Goal: Information Seeking & Learning: Learn about a topic

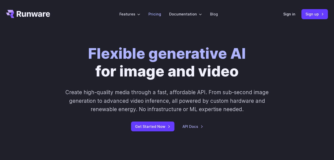
click at [156, 14] on link "Pricing" at bounding box center [155, 14] width 13 height 6
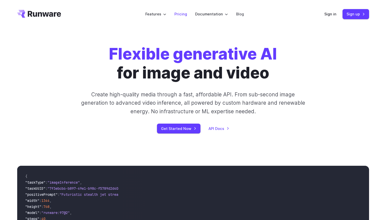
click at [179, 15] on link "Pricing" at bounding box center [180, 14] width 13 height 6
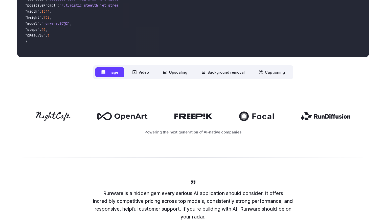
scroll to position [213, 0]
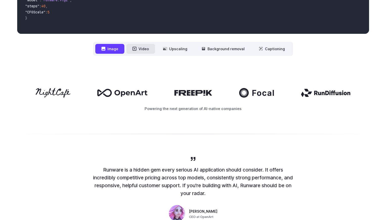
click at [140, 49] on button "Video" at bounding box center [140, 49] width 29 height 10
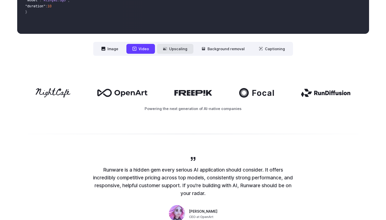
click at [171, 49] on button "Upscaling" at bounding box center [175, 49] width 36 height 10
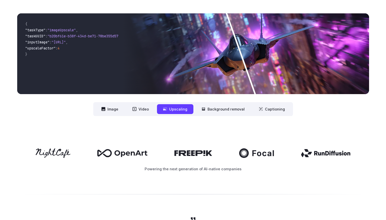
scroll to position [146, 0]
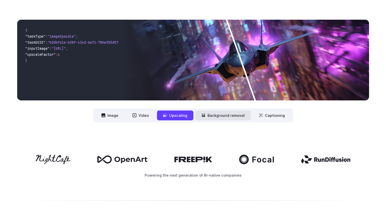
click at [212, 114] on button "Background removal" at bounding box center [222, 116] width 55 height 10
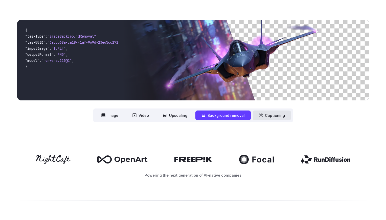
click at [275, 113] on button "Captioning" at bounding box center [272, 116] width 38 height 10
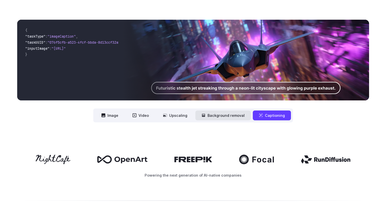
click at [210, 116] on button "Background removal" at bounding box center [222, 116] width 55 height 10
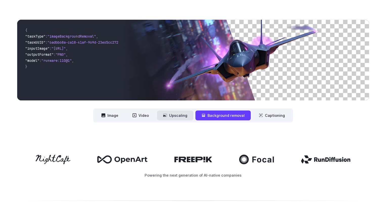
click at [176, 117] on button "Upscaling" at bounding box center [175, 116] width 36 height 10
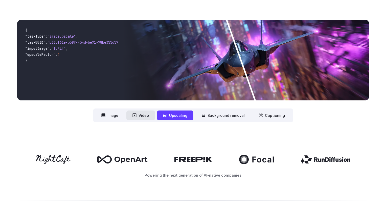
click at [135, 116] on icon at bounding box center [134, 116] width 4 height 4
click at [142, 115] on button "Video" at bounding box center [140, 116] width 29 height 10
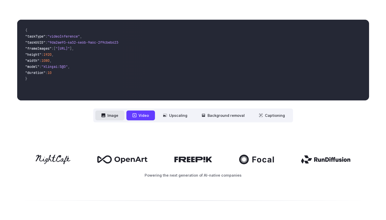
click at [115, 114] on button "Image" at bounding box center [109, 116] width 29 height 10
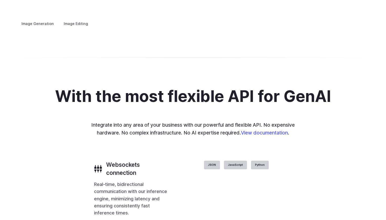
scroll to position [969, 0]
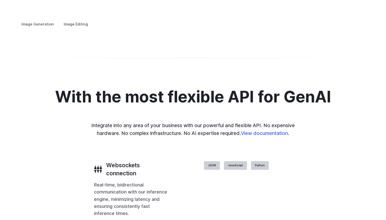
click at [0, 0] on details "Concept design Quickly ideate and polish new concepts, from character design, t…" at bounding box center [0, 0] width 0 height 0
click at [0, 0] on summary "Concept design" at bounding box center [0, 0] width 0 height 0
click at [0, 0] on summary "Creative styling" at bounding box center [0, 0] width 0 height 0
click at [0, 0] on summary "Architecture" at bounding box center [0, 0] width 0 height 0
click at [0, 0] on h3 "Product design" at bounding box center [0, 0] width 0 height 0
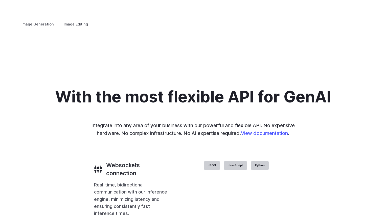
click at [0, 0] on h3 "Personalized assets" at bounding box center [0, 0] width 0 height 0
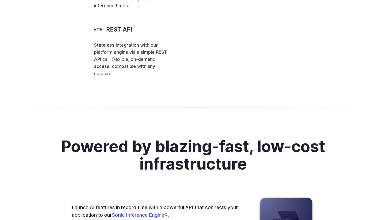
scroll to position [1178, 0]
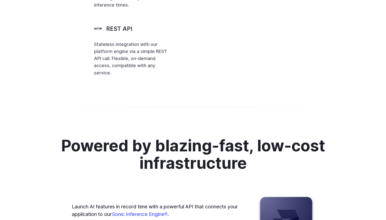
drag, startPoint x: 282, startPoint y: 79, endPoint x: 262, endPoint y: 78, distance: 20.2
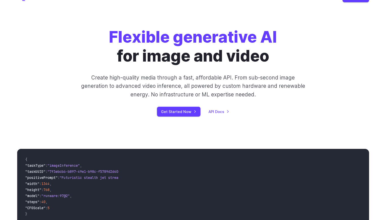
scroll to position [0, 0]
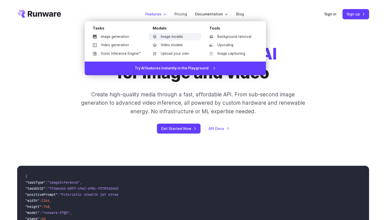
click at [167, 36] on link "Image models" at bounding box center [175, 37] width 53 height 8
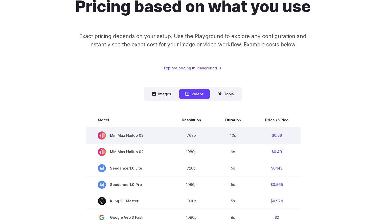
scroll to position [56, 0]
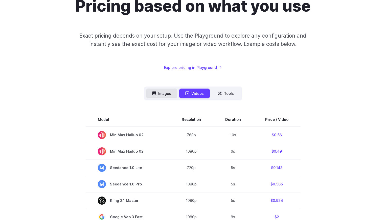
click at [164, 93] on button "Images" at bounding box center [161, 94] width 31 height 10
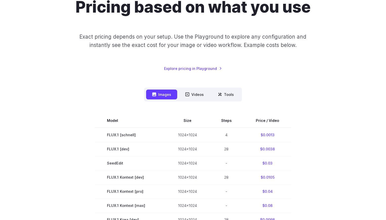
scroll to position [12, 0]
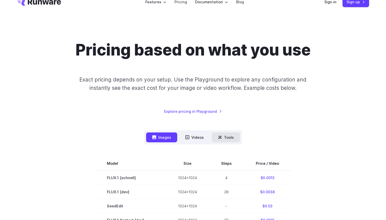
click at [231, 136] on button "Tools" at bounding box center [226, 138] width 28 height 10
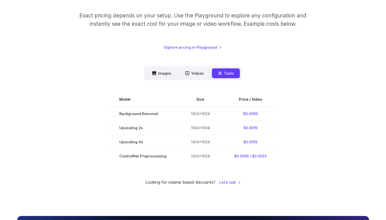
scroll to position [77, 0]
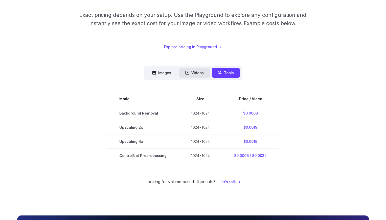
click at [193, 70] on button "Videos" at bounding box center [194, 73] width 31 height 10
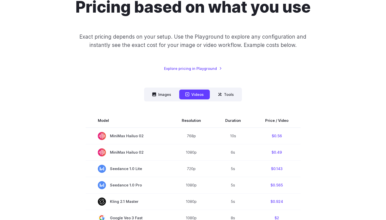
scroll to position [58, 0]
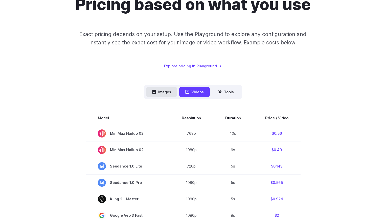
click at [153, 93] on icon at bounding box center [154, 92] width 4 height 4
click at [166, 91] on button "Images" at bounding box center [161, 92] width 31 height 10
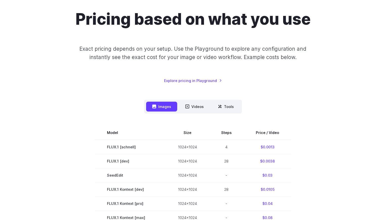
scroll to position [0, 0]
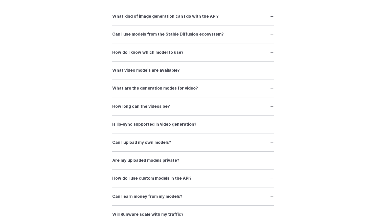
scroll to position [847, 0]
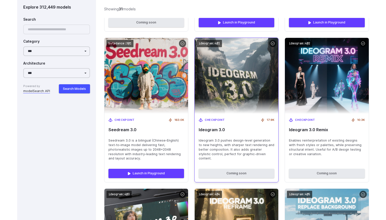
scroll to position [603, 0]
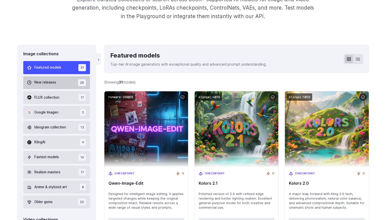
click at [37, 84] on span "New releases" at bounding box center [45, 83] width 22 height 6
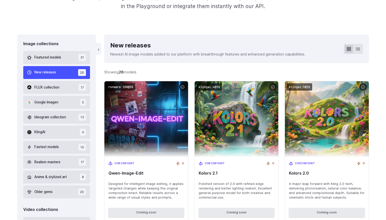
scroll to position [116, 0]
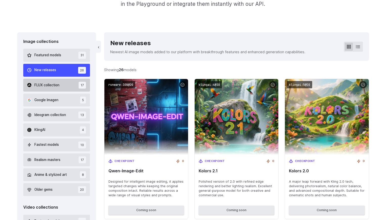
click at [36, 81] on button "FLUX collection 17" at bounding box center [56, 85] width 67 height 13
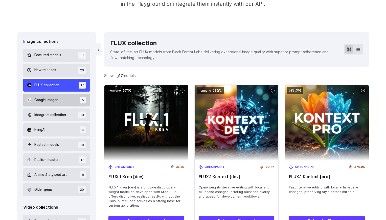
click at [46, 98] on span "Google Imagen" at bounding box center [46, 101] width 24 height 6
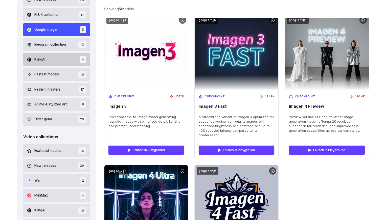
scroll to position [178, 0]
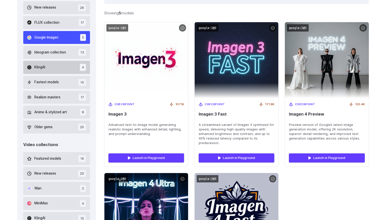
click at [50, 66] on button "KlingAI 4" at bounding box center [56, 67] width 67 height 13
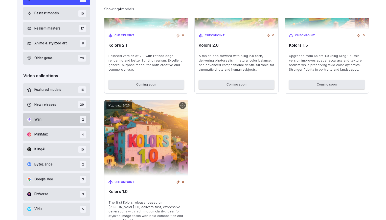
click at [61, 118] on button "Wan 2" at bounding box center [56, 119] width 67 height 13
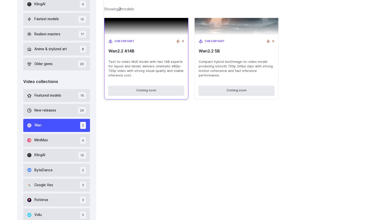
scroll to position [259, 0]
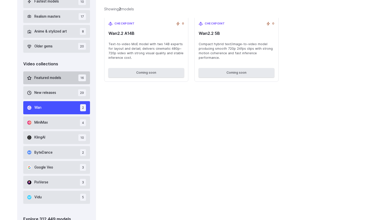
click at [52, 80] on span "Featured models" at bounding box center [47, 78] width 27 height 6
